Goal: Find specific page/section: Find specific page/section

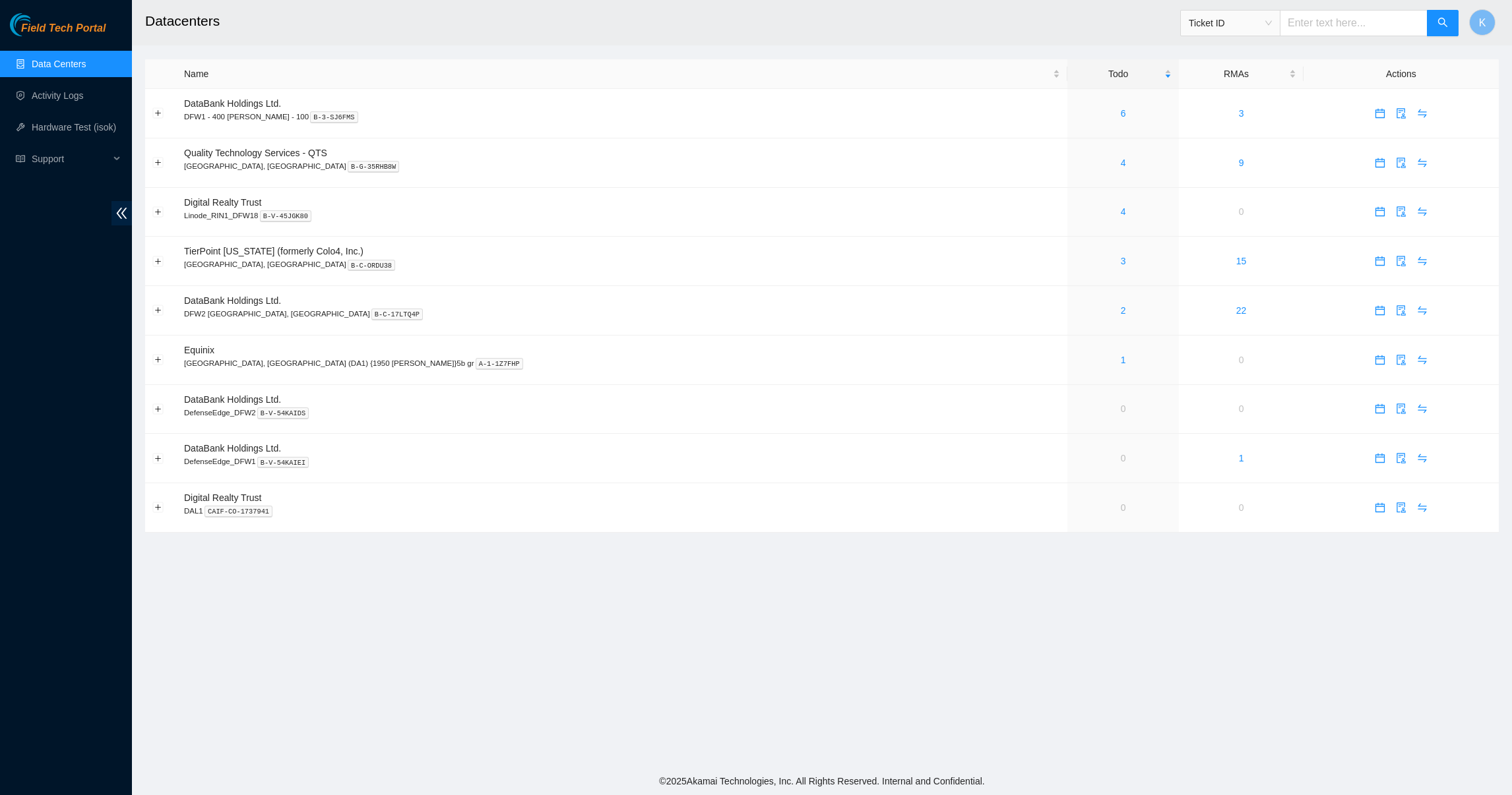
click at [58, 61] on link "Data Centers" at bounding box center [58, 64] width 54 height 11
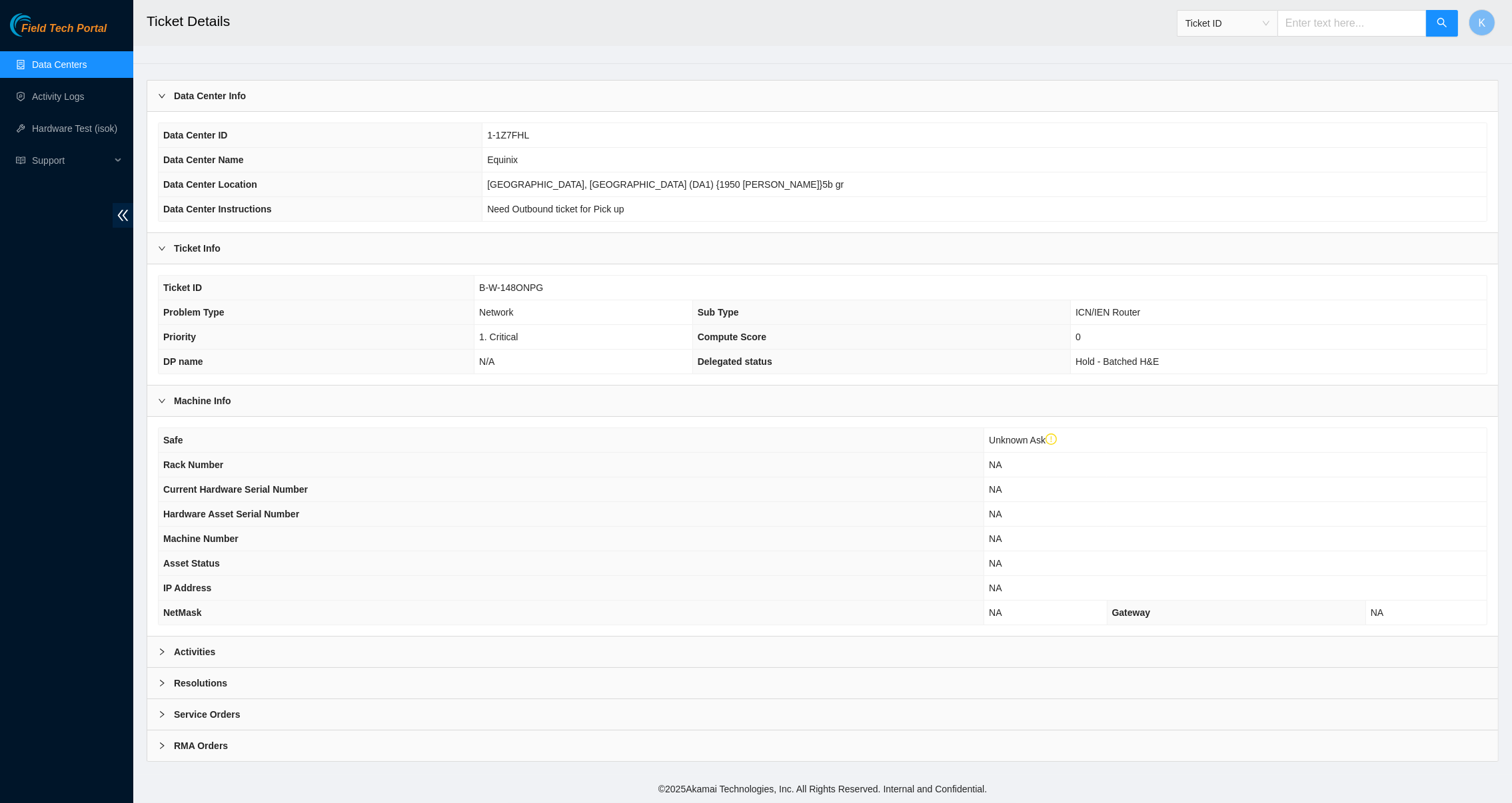
scroll to position [57, 0]
click at [162, 653] on icon "right" at bounding box center [162, 652] width 4 height 7
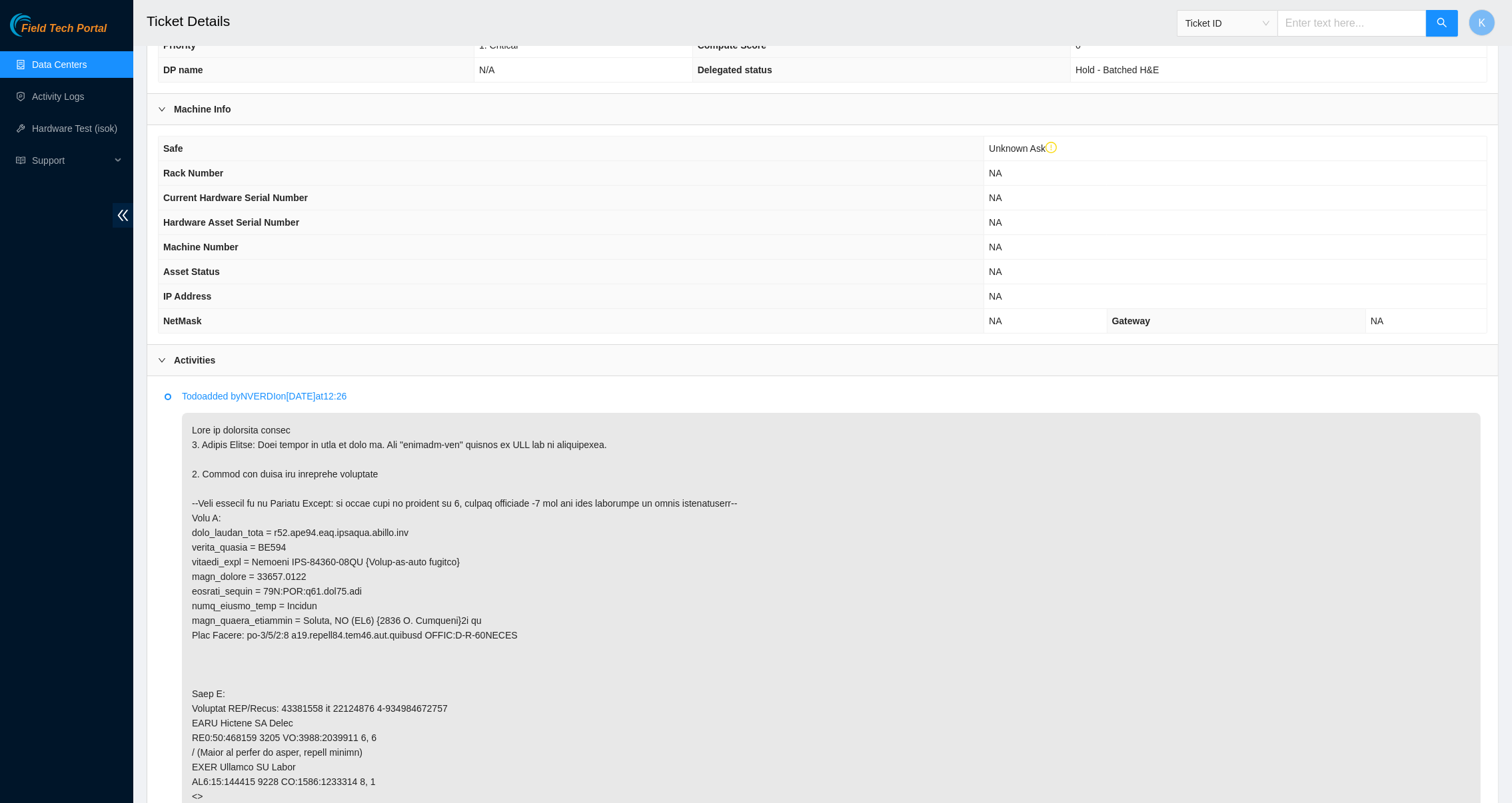
scroll to position [344, 0]
